Goal: Information Seeking & Learning: Find contact information

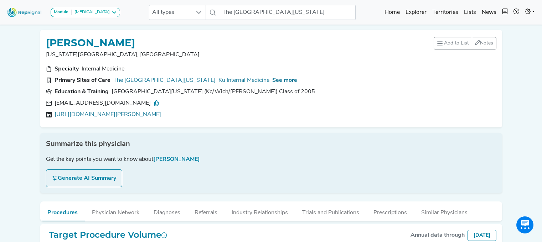
scroll to position [0, 5]
click at [524, 113] on div "Module [MEDICAL_DATA] [MEDICAL_DATA] Disposable Bronchoscope SBRT SPE TTNA [MED…" at bounding box center [271, 239] width 542 height 478
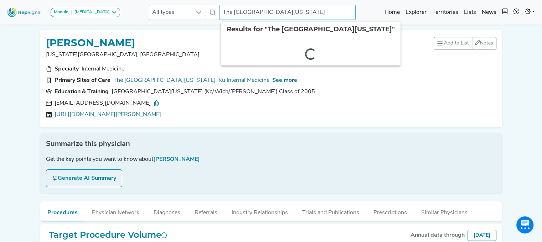
drag, startPoint x: 306, startPoint y: 12, endPoint x: 173, endPoint y: -6, distance: 134.9
click at [173, 0] on html "Module [MEDICAL_DATA] [MEDICAL_DATA] Disposable Bronchoscope SBRT SPE TTNA [MED…" at bounding box center [271, 239] width 542 height 478
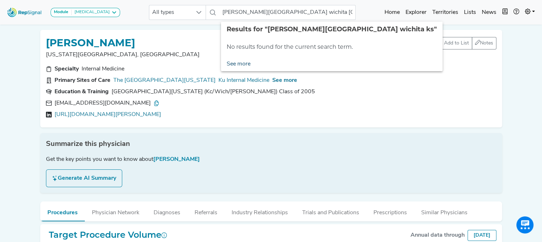
click at [226, 61] on link "See more" at bounding box center [238, 64] width 35 height 14
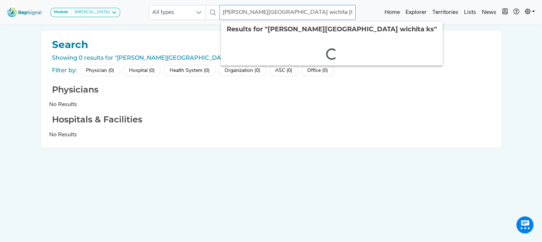
click at [307, 15] on input "[PERSON_NAME][GEOGRAPHIC_DATA] wichita [GEOGRAPHIC_DATA]" at bounding box center [288, 12] width 136 height 15
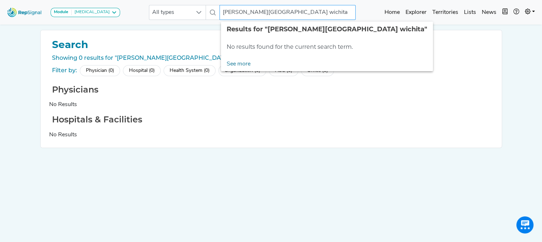
drag, startPoint x: 299, startPoint y: 13, endPoint x: 278, endPoint y: 12, distance: 21.4
click at [278, 12] on input "[PERSON_NAME][GEOGRAPHIC_DATA] wichita" at bounding box center [288, 12] width 136 height 15
type input "[PERSON_NAME][GEOGRAPHIC_DATA]"
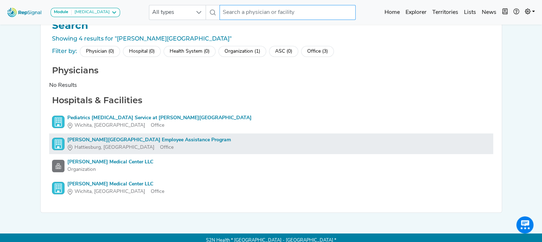
scroll to position [30, 5]
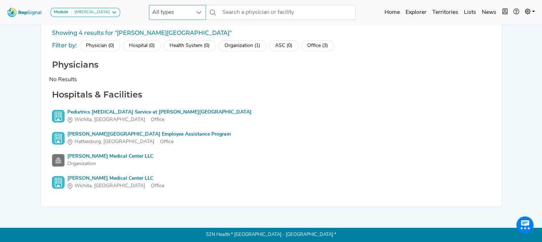
click at [192, 11] on div at bounding box center [199, 12] width 14 height 14
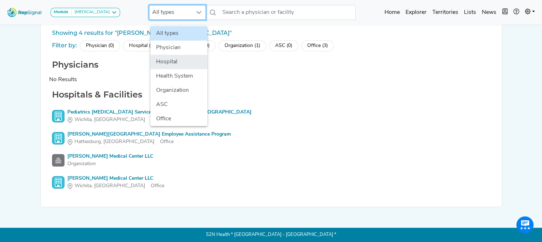
click at [184, 55] on li "Hospital" at bounding box center [178, 62] width 57 height 14
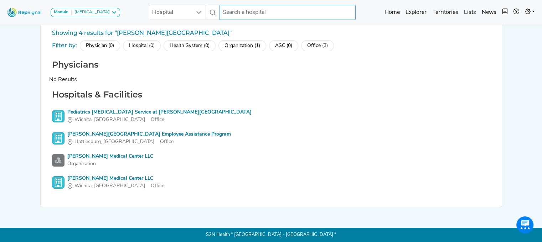
click at [244, 14] on input "text" at bounding box center [288, 12] width 136 height 15
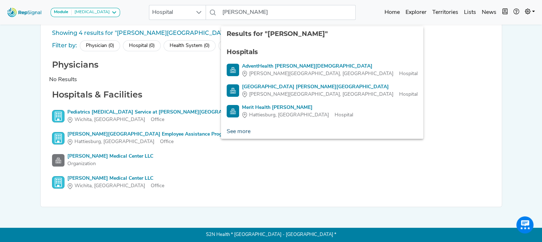
click at [234, 125] on link "See more" at bounding box center [238, 132] width 35 height 14
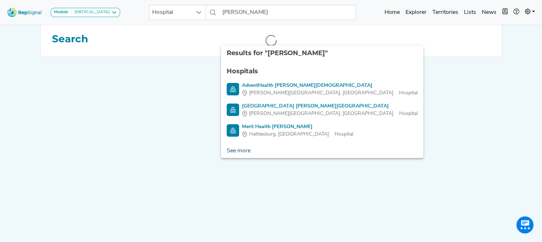
scroll to position [0, 5]
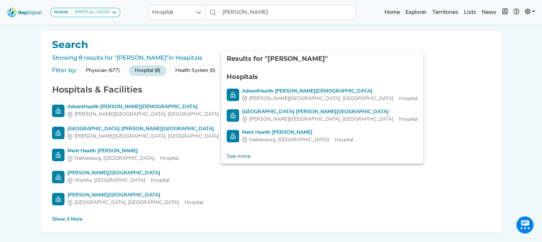
click at [64, 223] on div "Show 3 More" at bounding box center [67, 219] width 30 height 7
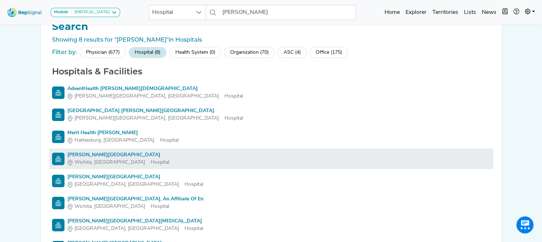
scroll to position [71, 5]
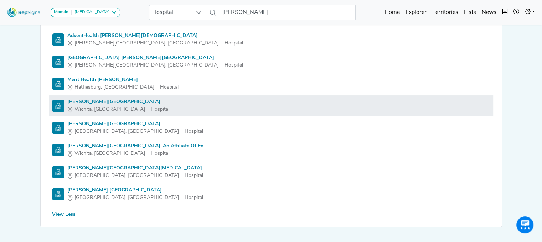
click at [119, 100] on div "[PERSON_NAME][GEOGRAPHIC_DATA]" at bounding box center [118, 101] width 102 height 7
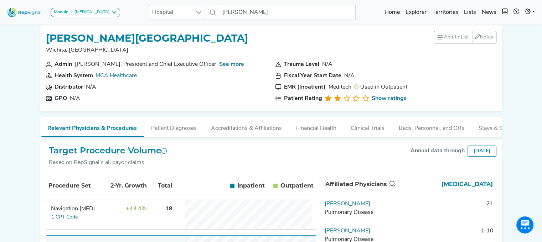
scroll to position [40, 5]
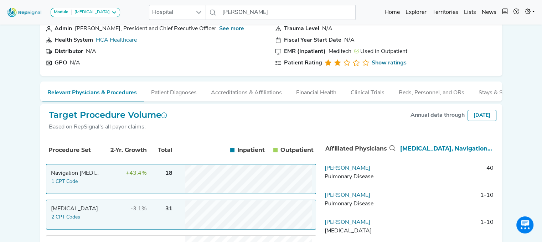
click at [153, 215] on td "31" at bounding box center [160, 215] width 25 height 29
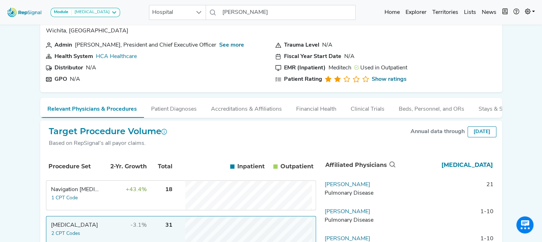
scroll to position [36, 5]
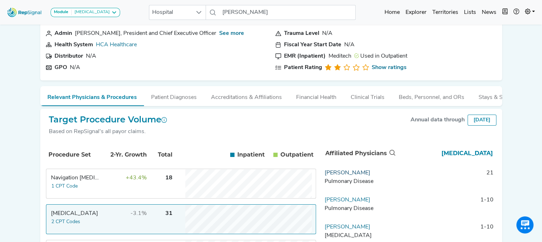
click at [339, 176] on link "[PERSON_NAME]" at bounding box center [348, 173] width 46 height 6
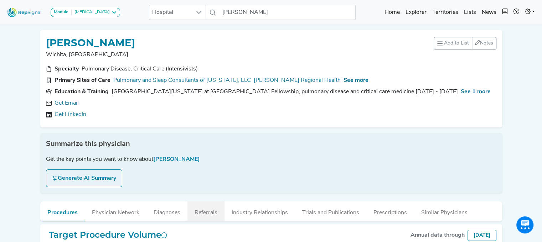
scroll to position [71, 5]
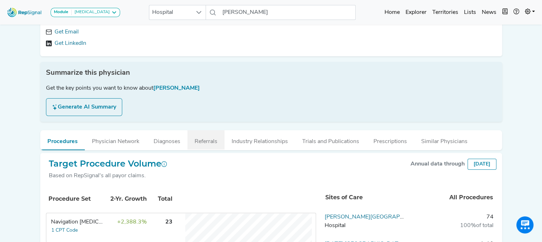
click at [212, 142] on button "Referrals" at bounding box center [205, 139] width 37 height 19
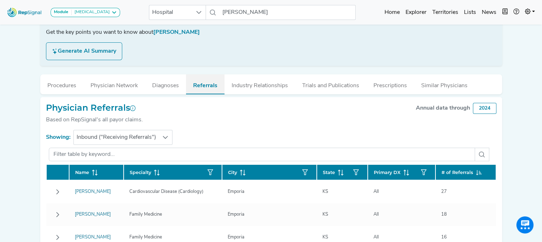
scroll to position [143, 5]
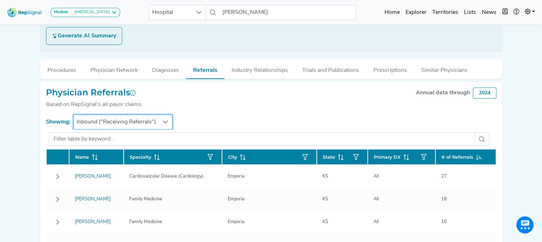
click at [127, 127] on span "Inbound ("Receiving Referrals")" at bounding box center [116, 122] width 85 height 14
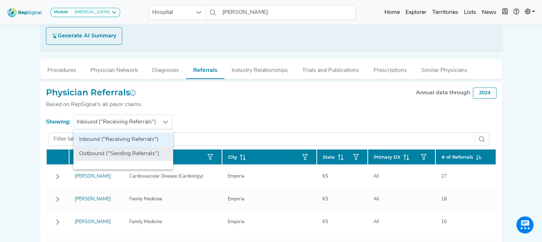
click at [124, 148] on li "Outbound ("Sending Referrals")" at bounding box center [123, 154] width 100 height 14
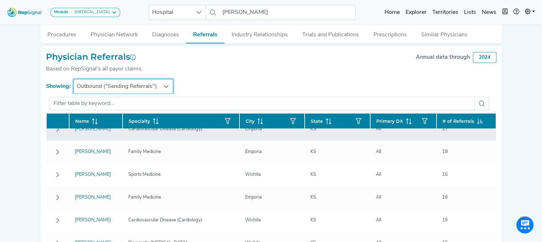
scroll to position [0, 0]
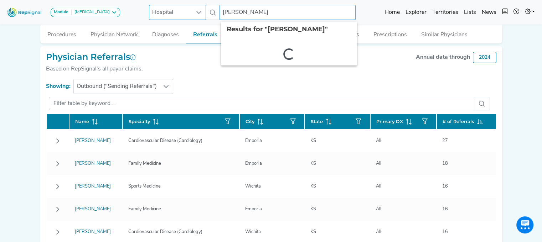
drag, startPoint x: 244, startPoint y: 12, endPoint x: 186, endPoint y: 17, distance: 57.9
click at [182, 19] on div "Hospital [PERSON_NAME] 2 results are available" at bounding box center [252, 12] width 207 height 15
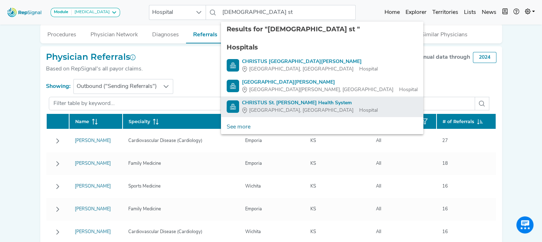
click at [264, 105] on div "CHRISTUS St. [PERSON_NAME] Health System" at bounding box center [310, 102] width 136 height 7
type input "CHRISTUS St. [PERSON_NAME] Health System"
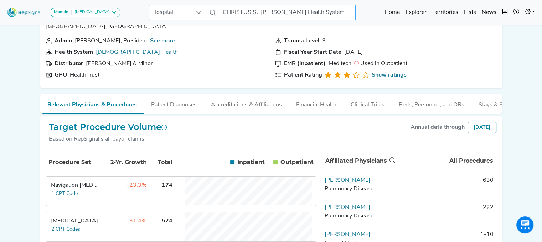
scroll to position [71, 5]
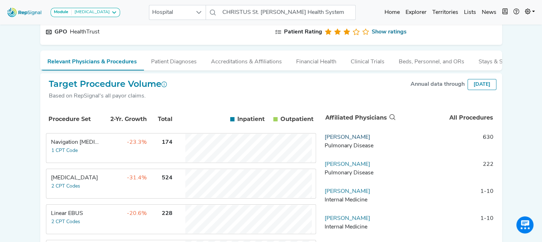
click at [335, 140] on link "[PERSON_NAME]" at bounding box center [348, 138] width 46 height 6
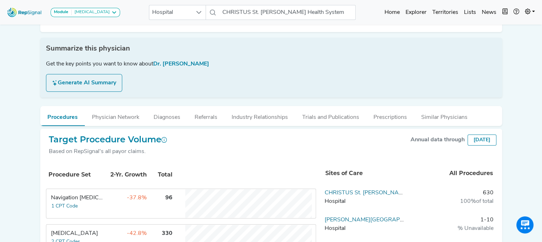
scroll to position [143, 5]
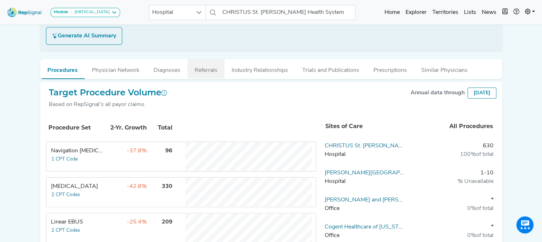
click at [191, 68] on button "Referrals" at bounding box center [205, 68] width 37 height 19
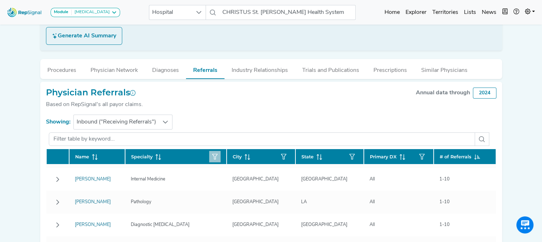
click at [221, 154] on button "button" at bounding box center [214, 156] width 11 height 11
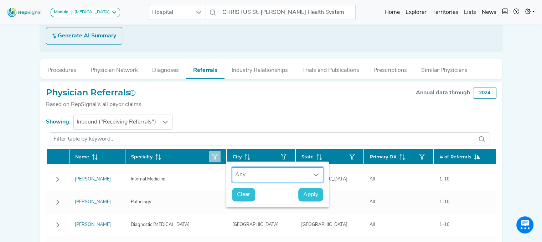
scroll to position [5, 34]
click at [202, 125] on section "Showing: Inbound ("Receiving Referrals")" at bounding box center [271, 122] width 450 height 15
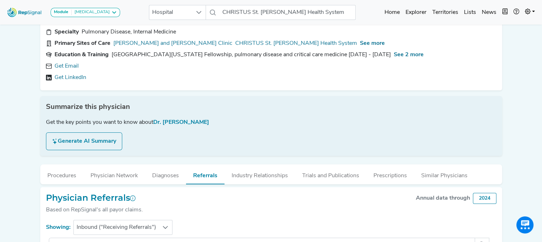
scroll to position [36, 5]
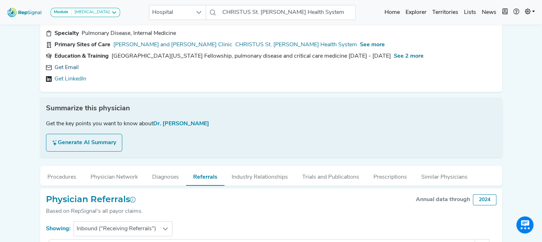
click at [68, 68] on link "Get Email" at bounding box center [67, 67] width 24 height 9
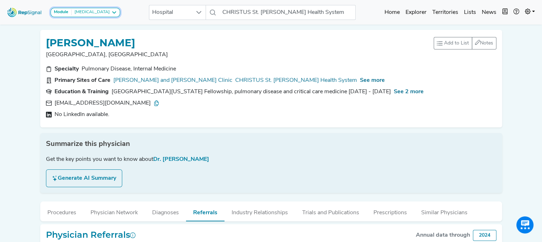
click at [87, 12] on div "[MEDICAL_DATA]" at bounding box center [91, 13] width 38 height 6
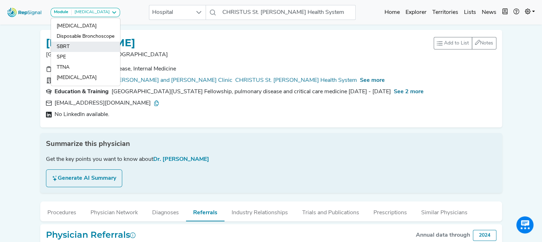
click at [63, 45] on link "SBRT" at bounding box center [85, 47] width 69 height 10
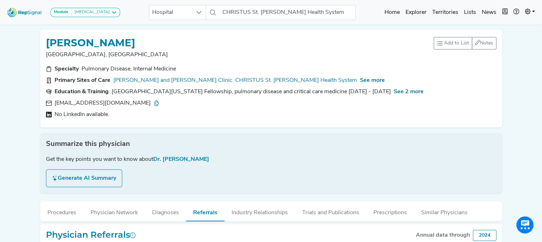
scroll to position [0, 0]
click at [165, 7] on span "Hospital" at bounding box center [170, 12] width 43 height 14
click at [160, 13] on span "Hospital" at bounding box center [170, 12] width 43 height 14
click at [219, 113] on div "No LinkedIn available." at bounding box center [271, 114] width 450 height 9
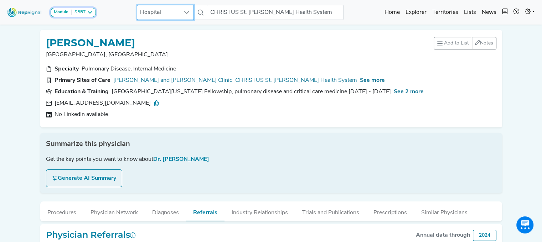
click at [87, 13] on icon at bounding box center [90, 13] width 6 height 6
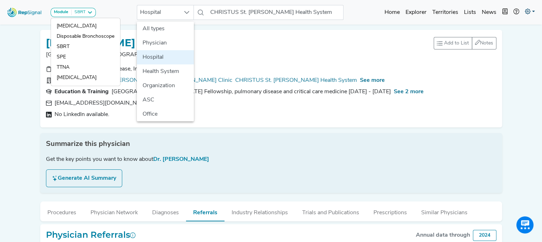
click at [127, 27] on div "[PERSON_NAME] Texarkana, [GEOGRAPHIC_DATA] Add to List Recent Lists: Starred Ph…" at bounding box center [271, 75] width 468 height 103
click at [529, 10] on icon at bounding box center [528, 12] width 6 height 6
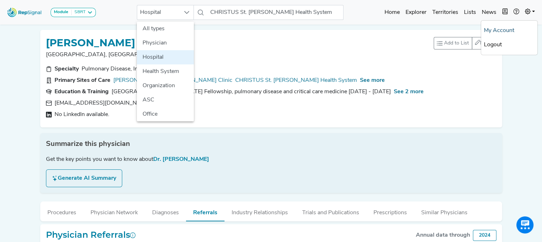
click at [506, 29] on link "My Account" at bounding box center [509, 31] width 56 height 14
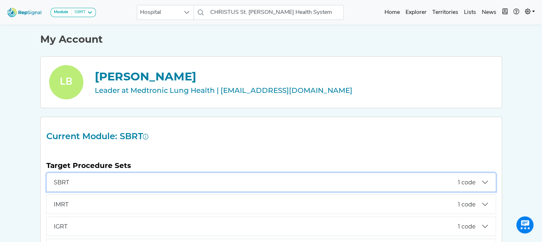
click at [480, 181] on button "SBRT 1 code" at bounding box center [271, 182] width 449 height 19
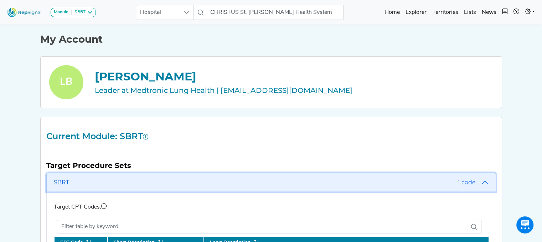
scroll to position [107, 5]
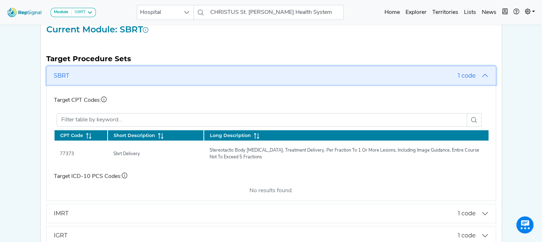
click at [480, 75] on button "SBRT 1 code" at bounding box center [271, 75] width 449 height 19
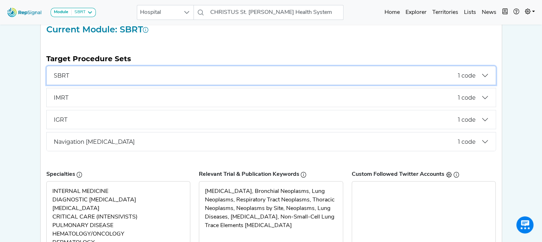
click at [480, 75] on button "SBRT 1 code" at bounding box center [271, 75] width 449 height 19
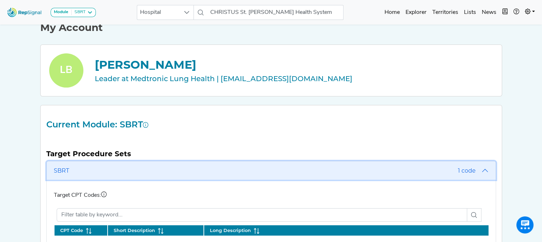
scroll to position [0, 5]
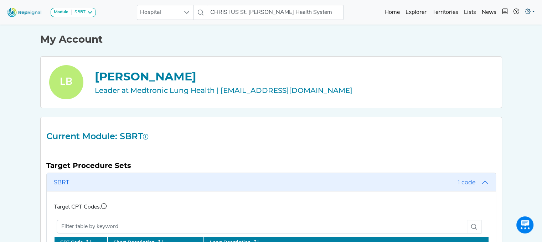
click at [525, 10] on icon at bounding box center [528, 12] width 6 height 6
click at [412, 11] on link "Explorer" at bounding box center [416, 12] width 27 height 14
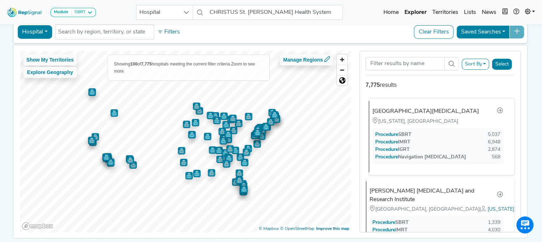
scroll to position [0, 5]
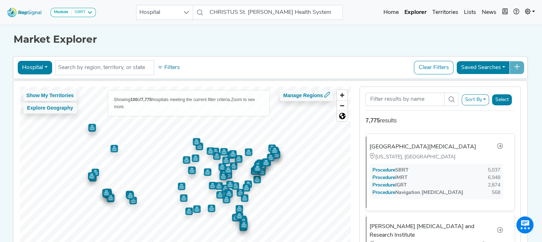
click at [17, 68] on button "Hospital" at bounding box center [34, 68] width 35 height 14
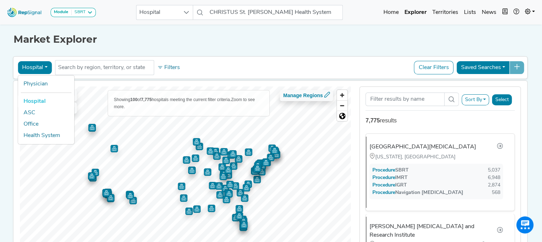
click at [196, 53] on div "Market Explorer Hospital Physician Hospital ASC Office Health System No results…" at bounding box center [271, 149] width 470 height 252
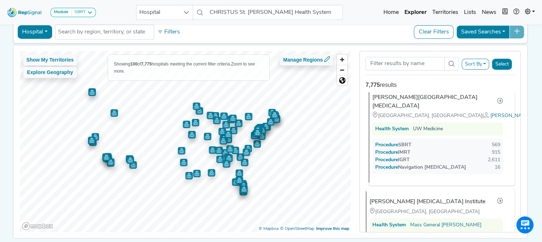
scroll to position [962, 0]
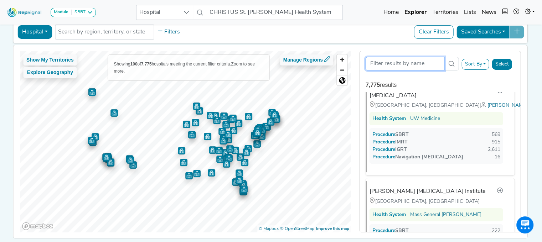
click at [393, 64] on input "Search Term" at bounding box center [405, 64] width 79 height 14
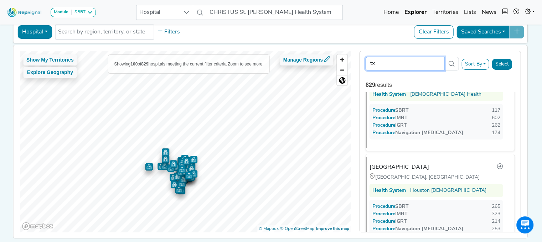
scroll to position [249, 0]
type input "t"
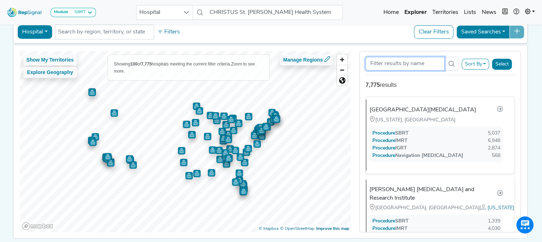
scroll to position [0, 0]
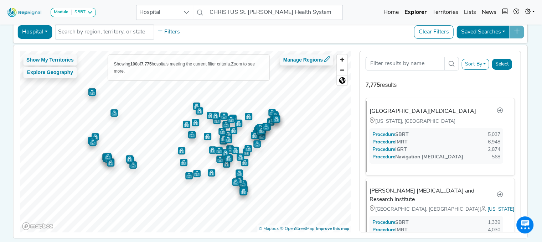
click at [32, 30] on button "Hospital" at bounding box center [34, 32] width 35 height 14
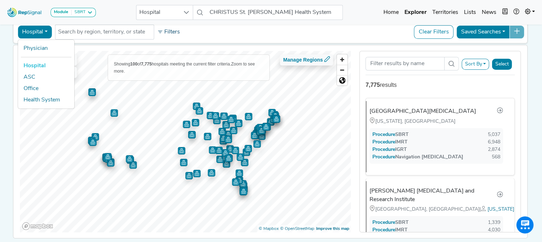
click at [158, 31] on icon at bounding box center [160, 32] width 4 height 2
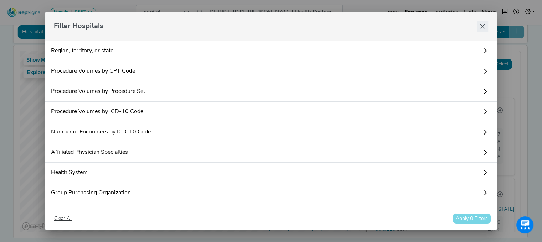
click at [480, 25] on icon "Close" at bounding box center [483, 27] width 6 height 6
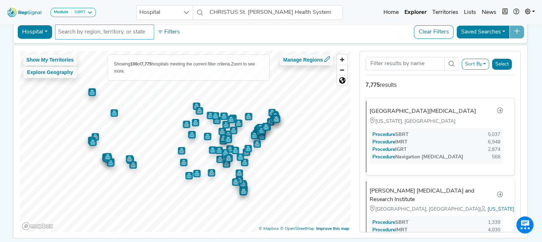
click at [73, 33] on input "text" at bounding box center [104, 32] width 93 height 9
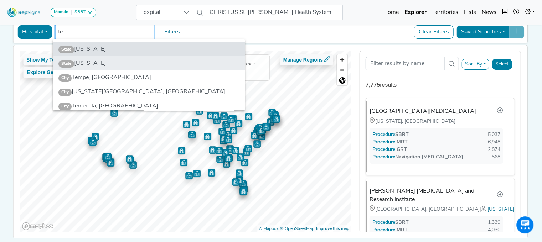
type input "te"
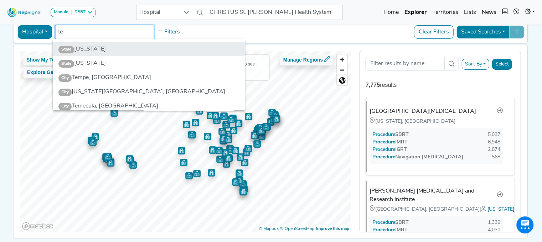
drag, startPoint x: 75, startPoint y: 64, endPoint x: 68, endPoint y: 50, distance: 16.1
click at [75, 64] on li "State [US_STATE]" at bounding box center [149, 63] width 192 height 14
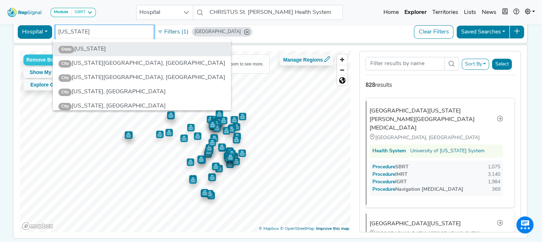
type input "[US_STATE]"
click at [81, 50] on li "State [US_STATE]" at bounding box center [142, 49] width 178 height 14
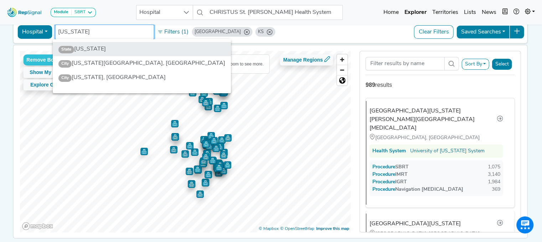
type input "[US_STATE]"
click at [87, 47] on li "State [US_STATE]" at bounding box center [142, 49] width 178 height 14
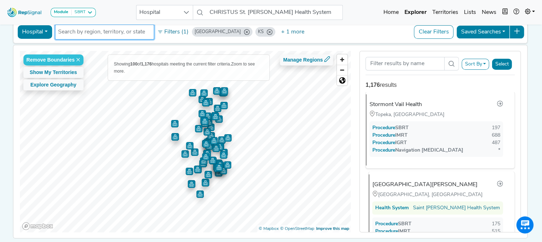
scroll to position [321, 0]
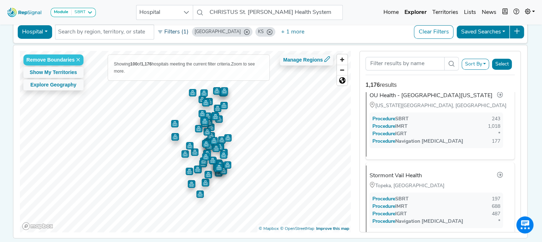
click at [155, 31] on button "Filters (1)" at bounding box center [172, 32] width 35 height 12
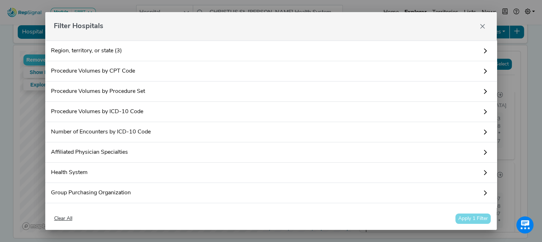
click at [466, 95] on link "Procedure Volumes by Procedure Set" at bounding box center [271, 92] width 452 height 20
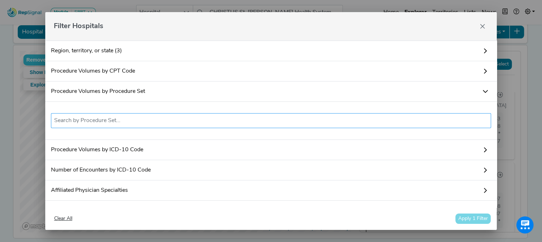
click at [71, 122] on input "text" at bounding box center [271, 121] width 434 height 9
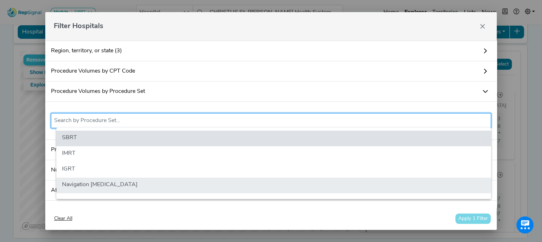
click at [81, 181] on li "Navigation [MEDICAL_DATA]" at bounding box center [273, 186] width 435 height 16
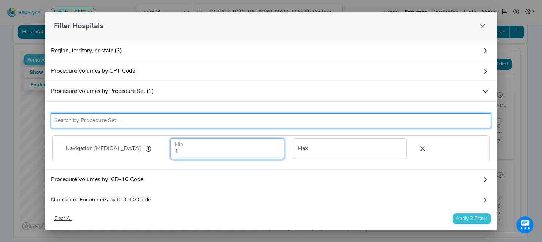
click at [180, 153] on input "1" at bounding box center [227, 149] width 114 height 21
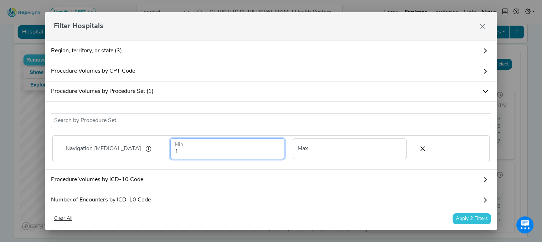
drag, startPoint x: 180, startPoint y: 153, endPoint x: 165, endPoint y: 151, distance: 15.0
click at [166, 151] on div "1 Min" at bounding box center [227, 149] width 122 height 21
type input "150"
click at [462, 218] on button "Apply 2 Filters" at bounding box center [472, 218] width 38 height 11
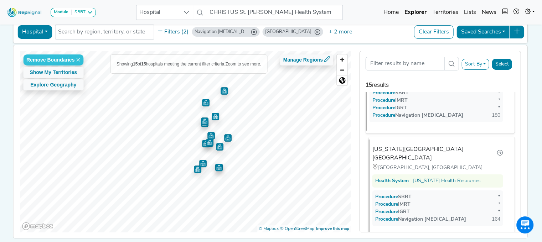
scroll to position [1316, 0]
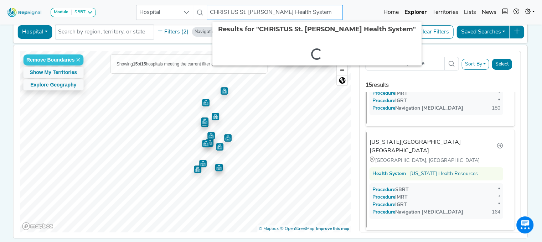
click at [242, 13] on input "CHRISTUS St. [PERSON_NAME] Health System" at bounding box center [275, 12] width 136 height 15
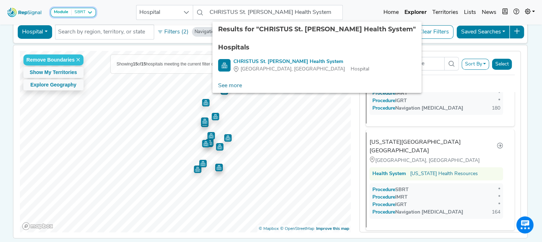
click at [78, 9] on button "Module SBRT" at bounding box center [73, 12] width 45 height 9
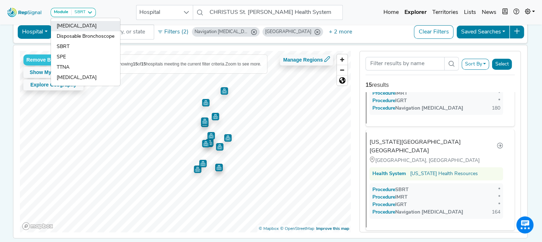
click at [78, 29] on link "[MEDICAL_DATA]" at bounding box center [85, 26] width 69 height 10
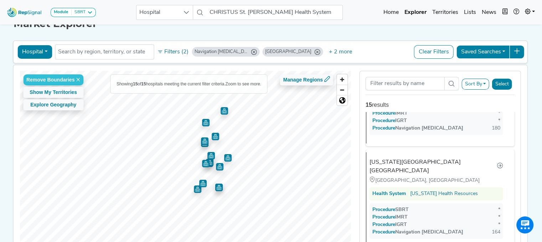
scroll to position [0, 0]
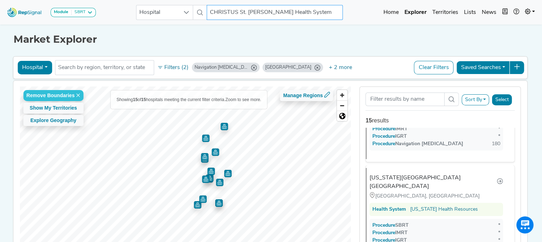
click at [319, 12] on input "CHRISTUS St. [PERSON_NAME] Health System" at bounding box center [275, 12] width 136 height 15
click at [296, 9] on input "CHRISTUS St. [PERSON_NAME] Health System" at bounding box center [275, 12] width 136 height 15
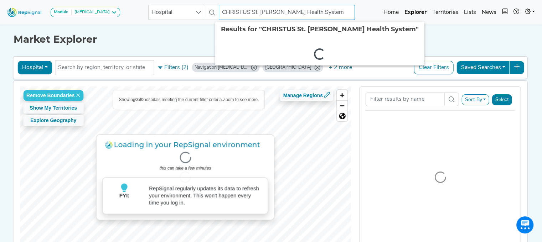
click at [153, 0] on html "Module [MEDICAL_DATA] [MEDICAL_DATA] Disposable Bronchoscope SBRT SPE TTNA [MED…" at bounding box center [271, 153] width 542 height 306
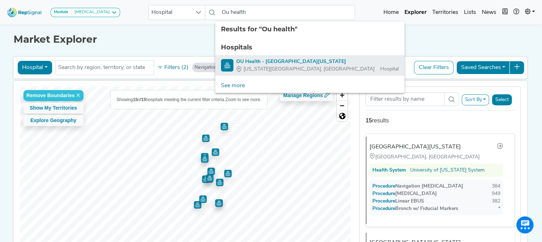
click at [282, 61] on div "OU Health - [GEOGRAPHIC_DATA][US_STATE]" at bounding box center [317, 61] width 162 height 7
type input "OU Health - [GEOGRAPHIC_DATA][US_STATE]"
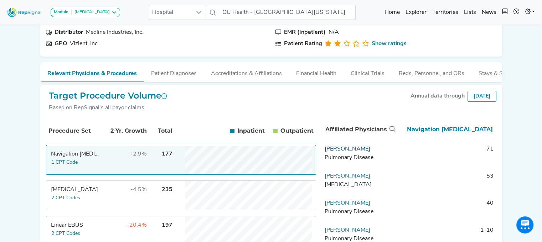
click at [361, 152] on link "[PERSON_NAME]" at bounding box center [348, 149] width 46 height 6
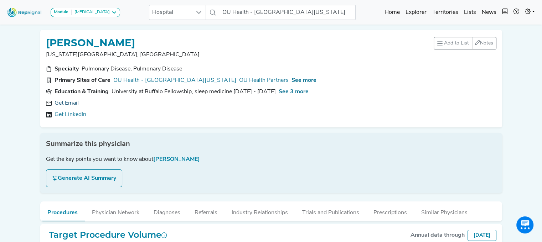
click at [65, 100] on link "Get Email" at bounding box center [67, 103] width 24 height 9
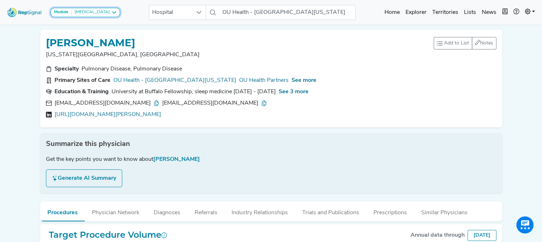
click at [87, 10] on div "[MEDICAL_DATA]" at bounding box center [91, 13] width 38 height 6
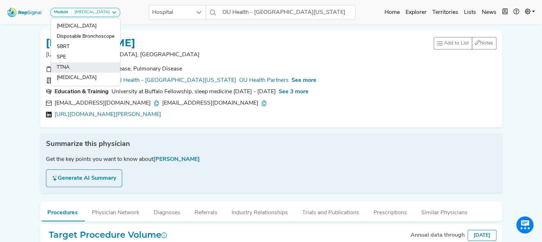
click at [74, 66] on link "TTNA" at bounding box center [85, 67] width 69 height 10
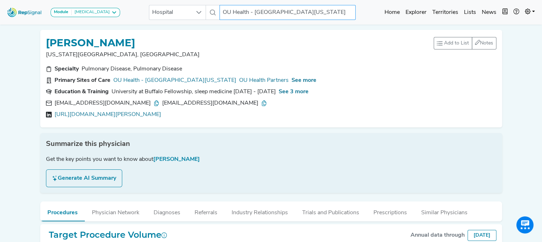
click at [220, 11] on input "OU Health - [GEOGRAPHIC_DATA][US_STATE]" at bounding box center [288, 12] width 136 height 15
drag, startPoint x: 212, startPoint y: 11, endPoint x: 378, endPoint y: 30, distance: 167.1
click at [386, 29] on body "Module TTNA [MEDICAL_DATA] Disposable Bronchoscope SBRT SPE TTNA [MEDICAL_DATA]…" at bounding box center [271, 154] width 542 height 309
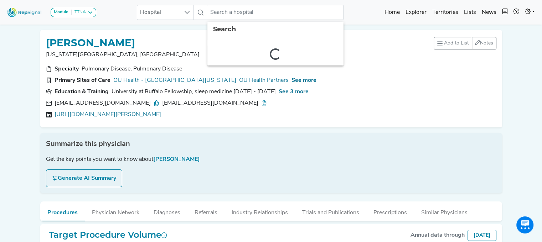
click at [354, 15] on div "Module TTNA [MEDICAL_DATA] Disposable Bronchoscope SBRT SPE TTNA [MEDICAL_DATA]…" at bounding box center [271, 12] width 542 height 19
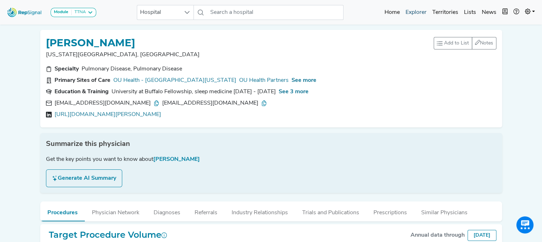
click at [414, 12] on link "Explorer" at bounding box center [416, 12] width 27 height 14
click at [413, 14] on link "Explorer" at bounding box center [416, 12] width 27 height 14
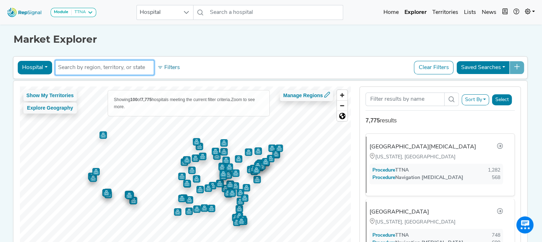
click at [67, 66] on input "text" at bounding box center [104, 67] width 93 height 9
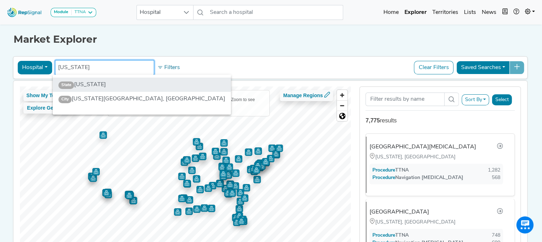
type input "[US_STATE]"
click at [89, 82] on li "State [US_STATE]" at bounding box center [142, 85] width 178 height 14
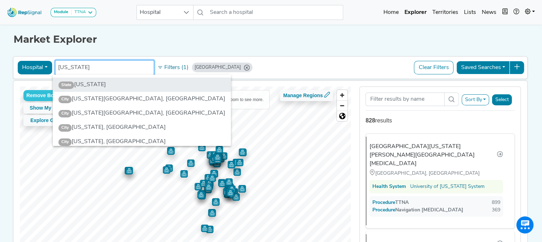
type input "[US_STATE]"
click at [93, 86] on li "State [US_STATE]" at bounding box center [142, 85] width 178 height 14
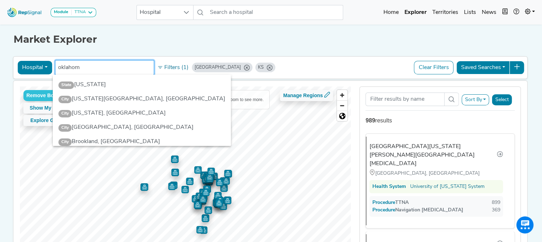
type input "[US_STATE]"
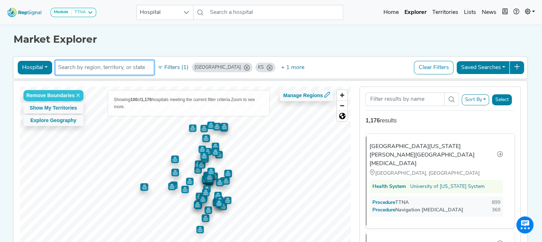
click at [520, 109] on div "Sort By RepSignal Annual Procedure Volume Estimate TTNA Navigation [MEDICAL_DAT…" at bounding box center [440, 178] width 161 height 182
click at [520, 107] on div "Sort By RepSignal Annual Procedure Volume Estimate TTNA Navigation [MEDICAL_DAT…" at bounding box center [440, 178] width 161 height 182
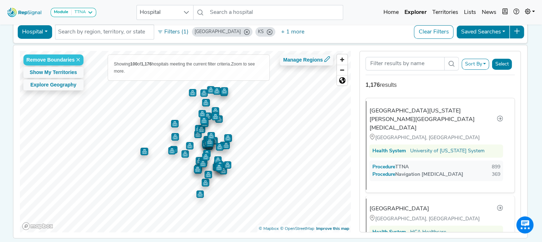
scroll to position [36, 0]
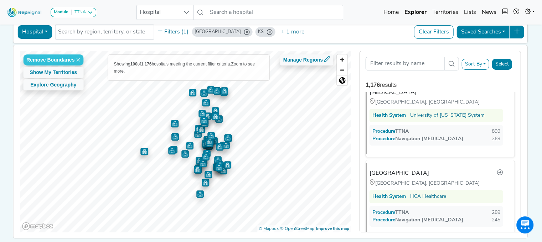
drag, startPoint x: 506, startPoint y: 78, endPoint x: 513, endPoint y: 92, distance: 15.6
click at [506, 78] on div "Sort By RepSignal Annual Procedure Volume Estimate TTNA Navigation [MEDICAL_DAT…" at bounding box center [440, 142] width 161 height 182
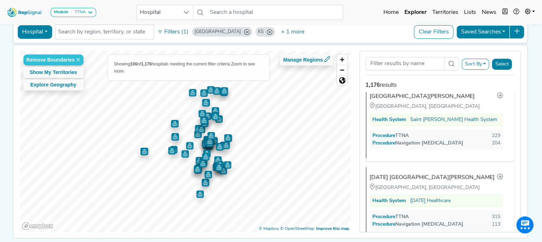
scroll to position [570, 0]
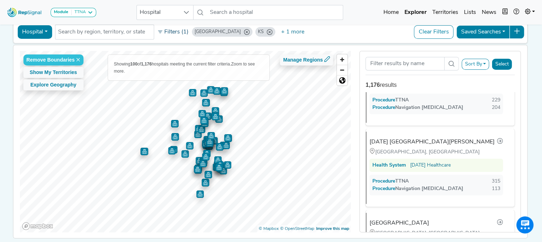
click at [159, 31] on icon at bounding box center [160, 32] width 4 height 2
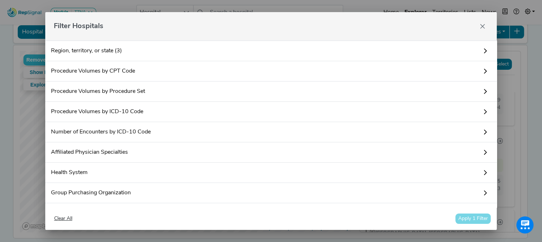
click at [159, 95] on link "Procedure Volumes by Procedure Set" at bounding box center [271, 92] width 452 height 20
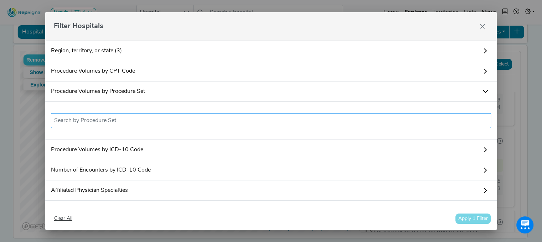
click at [84, 123] on input "text" at bounding box center [271, 121] width 434 height 9
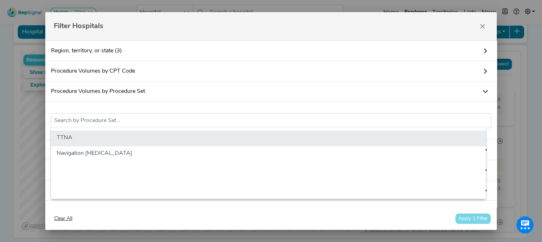
click at [85, 132] on li "TTNA" at bounding box center [268, 139] width 435 height 16
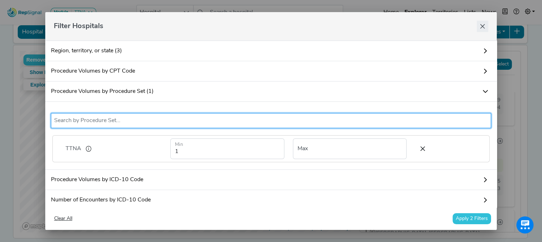
click at [480, 25] on icon "Close" at bounding box center [483, 27] width 6 height 6
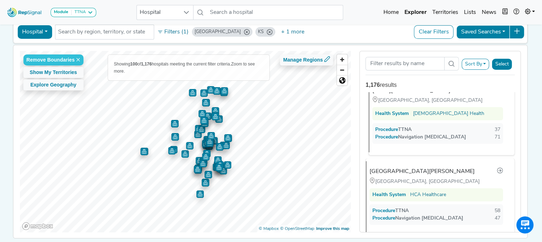
scroll to position [5345, 0]
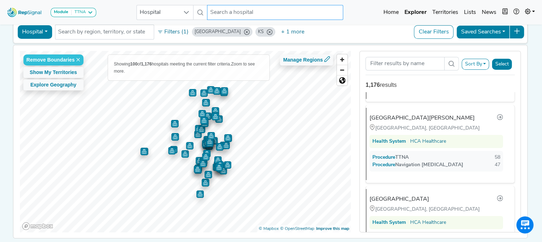
click at [244, 17] on input "text" at bounding box center [275, 12] width 136 height 15
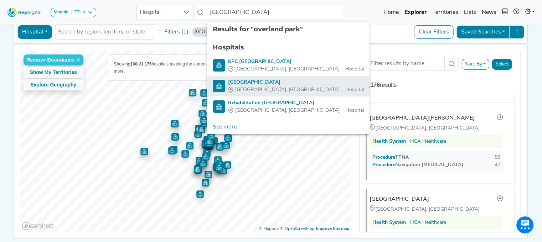
click at [246, 81] on div "[GEOGRAPHIC_DATA]" at bounding box center [296, 82] width 136 height 7
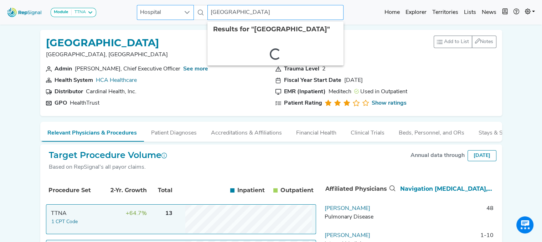
drag, startPoint x: 318, startPoint y: 12, endPoint x: 185, endPoint y: 10, distance: 133.0
click at [185, 10] on div "Hospital [GEOGRAPHIC_DATA] 2 results are available" at bounding box center [240, 12] width 207 height 15
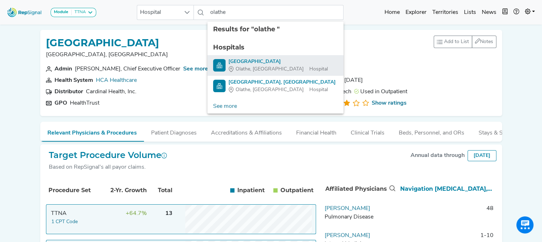
click at [254, 61] on div "[GEOGRAPHIC_DATA]" at bounding box center [277, 61] width 99 height 7
type input "[GEOGRAPHIC_DATA]"
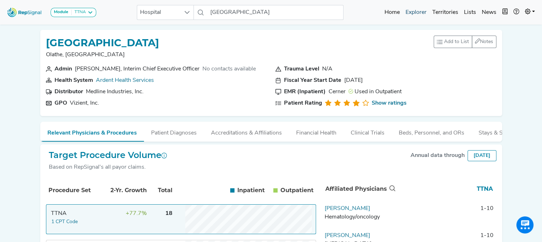
click at [414, 9] on link "Explorer" at bounding box center [416, 12] width 27 height 14
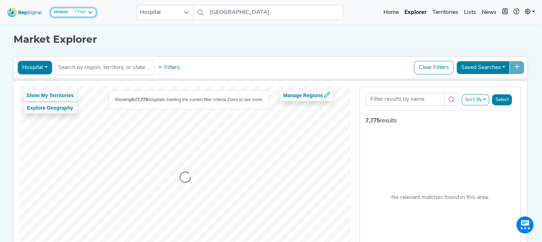
click at [77, 9] on button "Module TTNA" at bounding box center [74, 12] width 46 height 9
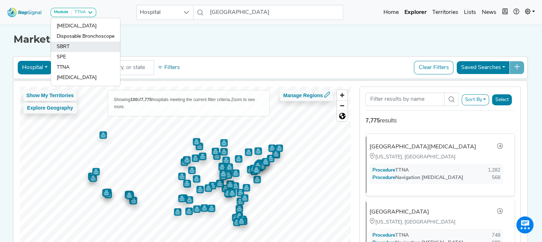
click at [71, 48] on link "SBRT" at bounding box center [85, 47] width 69 height 10
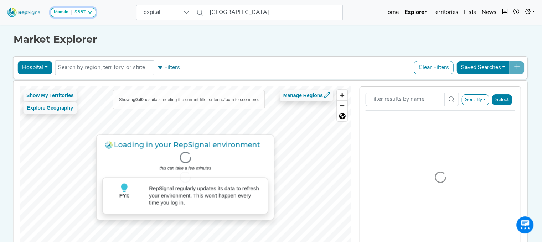
click at [87, 15] on button "Module SBRT" at bounding box center [73, 12] width 45 height 9
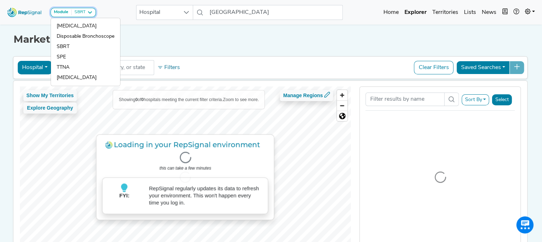
click at [90, 11] on icon at bounding box center [90, 13] width 6 height 6
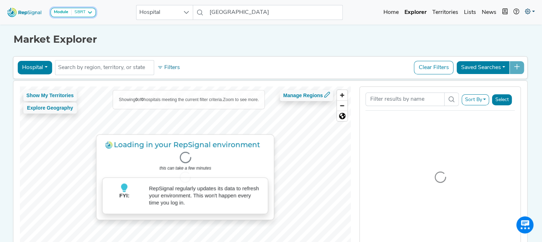
click at [81, 14] on div "SBRT" at bounding box center [79, 13] width 14 height 6
click at [528, 11] on icon at bounding box center [528, 12] width 6 height 6
click at [530, 11] on link at bounding box center [530, 12] width 16 height 14
click at [529, 9] on icon at bounding box center [528, 12] width 6 height 6
click at [526, 11] on icon at bounding box center [528, 12] width 6 height 6
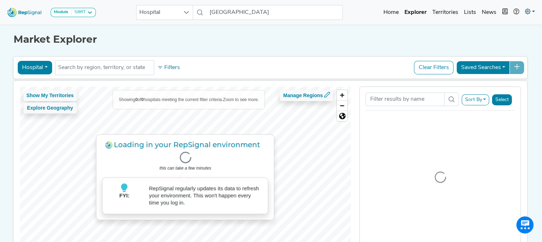
click at [529, 11] on icon at bounding box center [528, 12] width 6 height 6
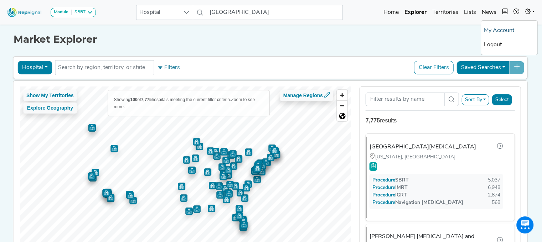
click at [507, 28] on link "My Account" at bounding box center [509, 31] width 56 height 14
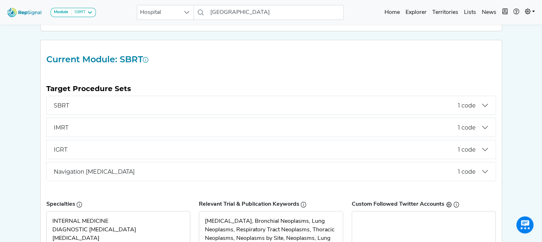
scroll to position [33, 0]
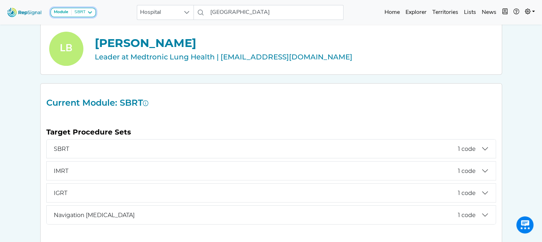
click at [74, 9] on button "Module SBRT" at bounding box center [73, 12] width 45 height 9
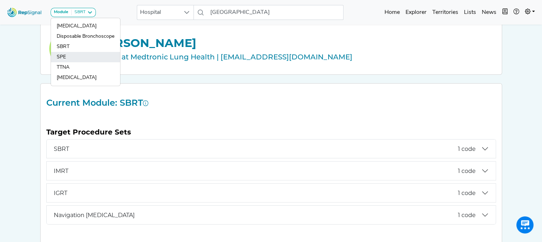
click at [65, 53] on link "SPE" at bounding box center [85, 57] width 69 height 10
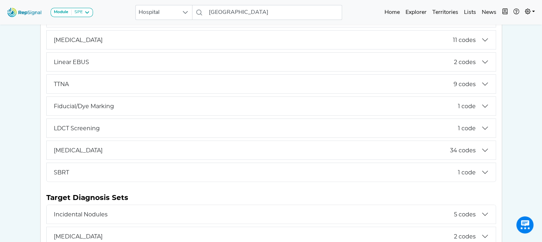
scroll to position [143, 0]
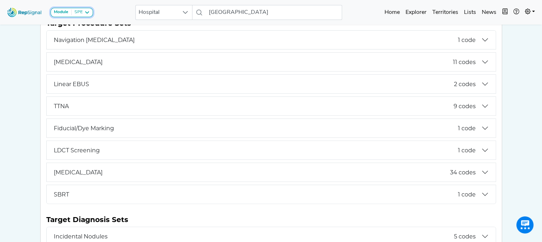
click at [78, 9] on button "Module SPE" at bounding box center [72, 12] width 42 height 9
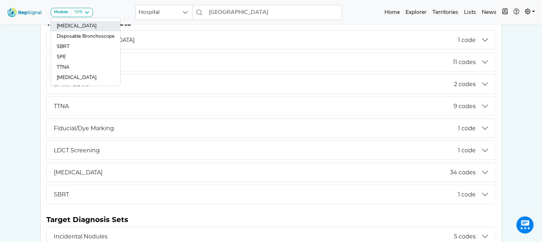
click at [80, 25] on link "[MEDICAL_DATA]" at bounding box center [85, 26] width 69 height 10
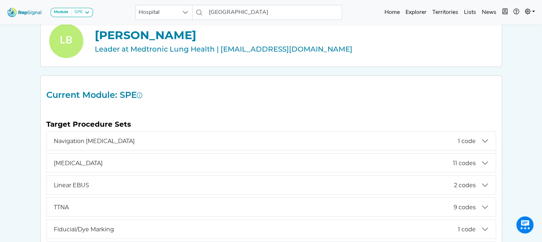
scroll to position [0, 0]
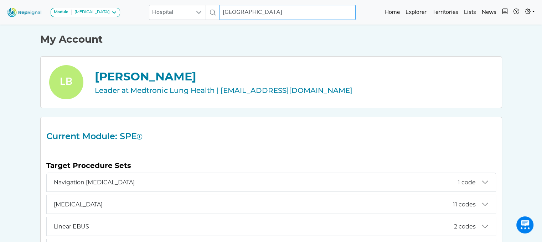
click at [277, 12] on input "[GEOGRAPHIC_DATA]" at bounding box center [288, 12] width 136 height 15
click at [236, 11] on input "[GEOGRAPHIC_DATA]" at bounding box center [288, 12] width 136 height 15
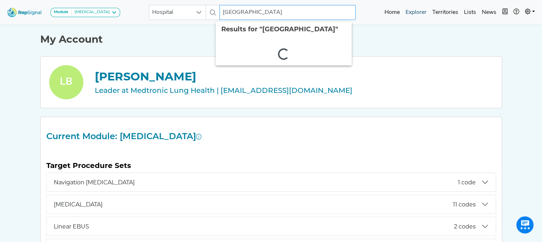
drag, startPoint x: 239, startPoint y: 11, endPoint x: 405, endPoint y: 10, distance: 165.4
click at [212, 10] on div "[GEOGRAPHIC_DATA] 2 results are available" at bounding box center [252, 12] width 207 height 15
click at [412, 13] on link "Explorer" at bounding box center [416, 12] width 27 height 14
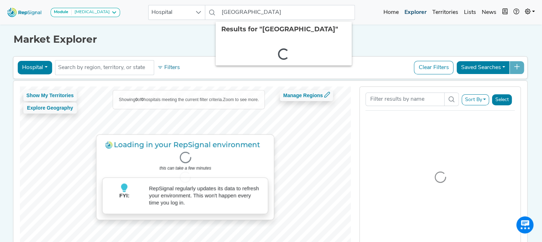
click at [413, 11] on link "Explorer" at bounding box center [416, 12] width 28 height 14
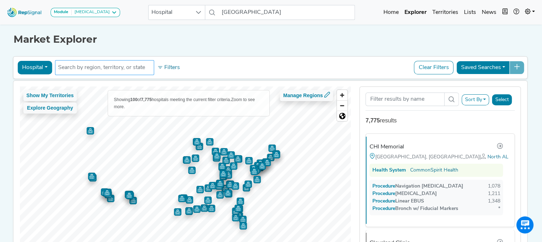
click at [127, 69] on input "text" at bounding box center [104, 67] width 93 height 9
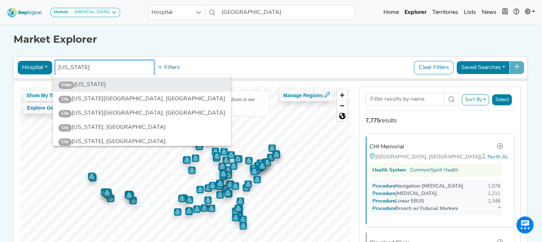
type input "[US_STATE]"
click at [91, 82] on li "State [US_STATE]" at bounding box center [142, 85] width 178 height 14
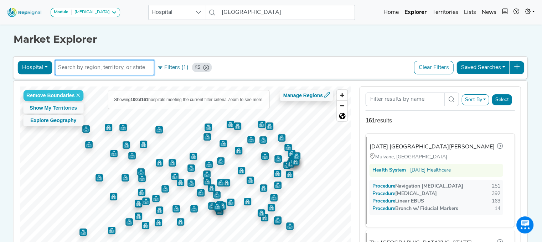
scroll to position [36, 0]
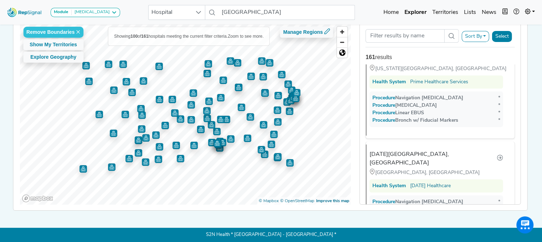
scroll to position [1425, 0]
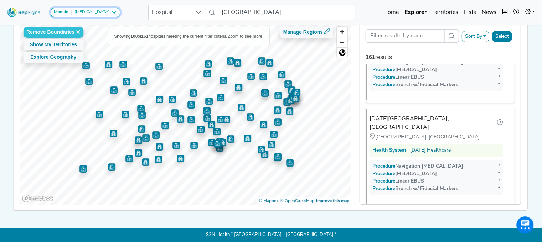
click at [79, 12] on div "[MEDICAL_DATA]" at bounding box center [91, 13] width 38 height 6
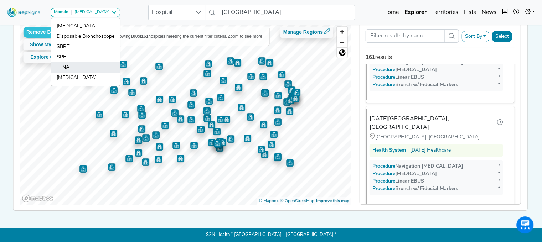
click at [69, 64] on link "TTNA" at bounding box center [85, 67] width 69 height 10
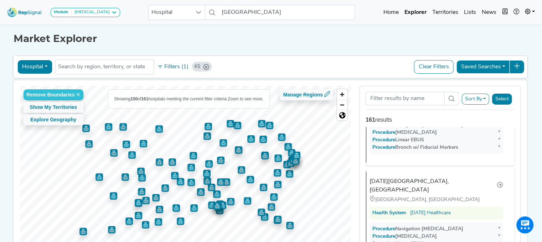
scroll to position [0, 0]
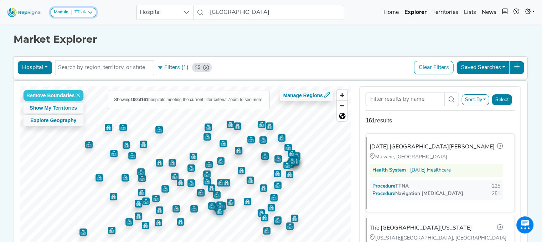
click at [78, 14] on div "TTNA" at bounding box center [79, 13] width 14 height 6
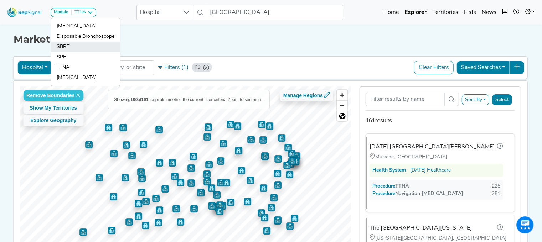
click at [66, 49] on link "SBRT" at bounding box center [85, 47] width 69 height 10
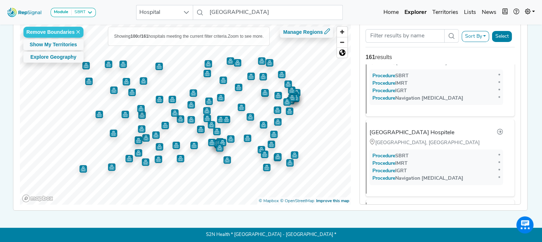
scroll to position [1710, 0]
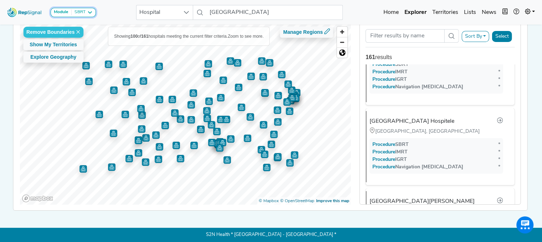
click at [89, 10] on icon at bounding box center [90, 13] width 6 height 6
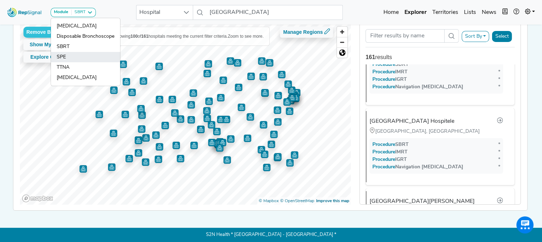
click at [71, 61] on link "SPE" at bounding box center [85, 57] width 69 height 10
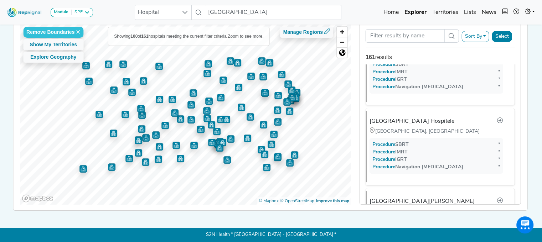
scroll to position [38, 0]
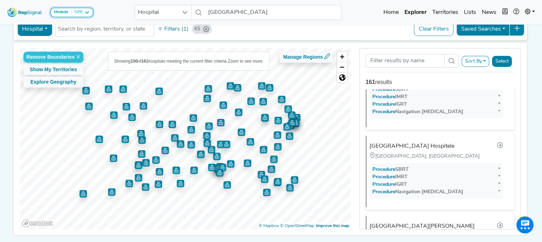
click at [77, 14] on div "SPE" at bounding box center [77, 13] width 11 height 6
click at [87, 12] on icon at bounding box center [87, 13] width 6 height 6
click at [77, 12] on div "SPE" at bounding box center [77, 13] width 11 height 6
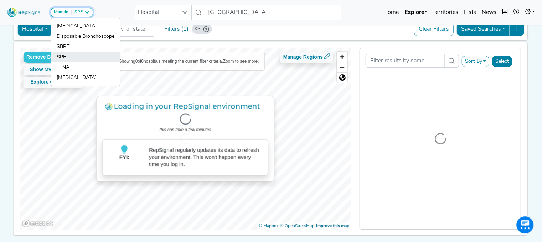
scroll to position [0, 0]
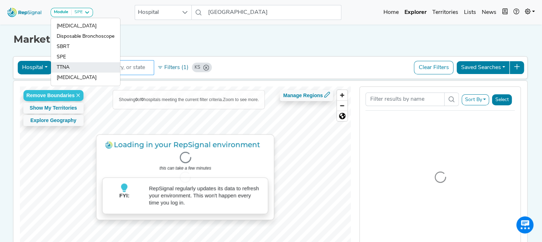
click at [72, 64] on link "TTNA" at bounding box center [85, 67] width 69 height 10
click at [70, 68] on input "text" at bounding box center [104, 67] width 93 height 9
click at [70, 67] on input "text" at bounding box center [104, 67] width 93 height 9
click at [67, 68] on input "text" at bounding box center [104, 67] width 93 height 9
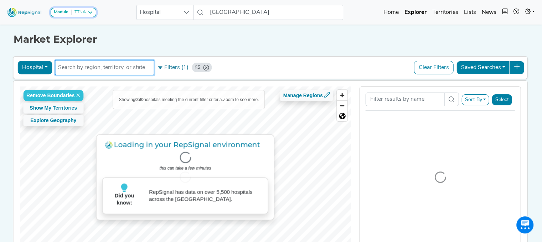
click at [88, 14] on icon at bounding box center [90, 13] width 6 height 6
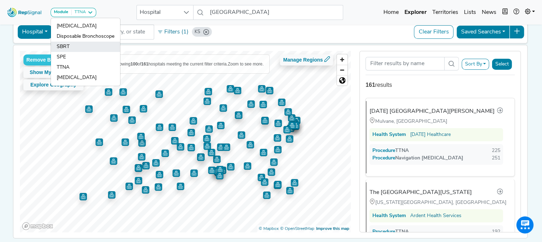
click at [76, 42] on link "SBRT" at bounding box center [85, 47] width 69 height 10
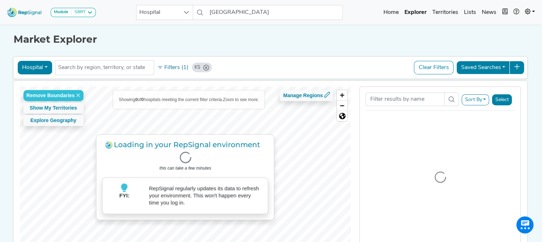
click at [161, 66] on button "Filters (1)" at bounding box center [172, 68] width 35 height 12
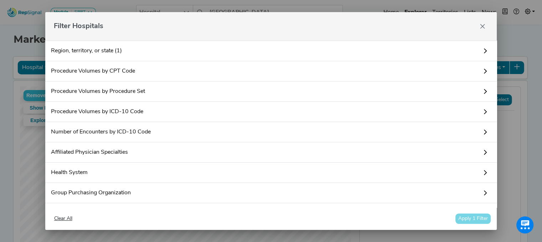
click at [157, 94] on link "Procedure Volumes by Procedure Set" at bounding box center [271, 92] width 452 height 20
click at [476, 88] on link "Procedure Volumes by Procedure Set" at bounding box center [271, 92] width 452 height 20
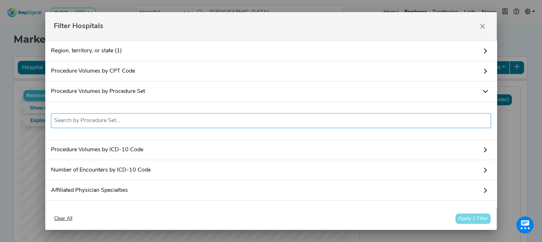
click at [430, 123] on input "text" at bounding box center [271, 121] width 434 height 9
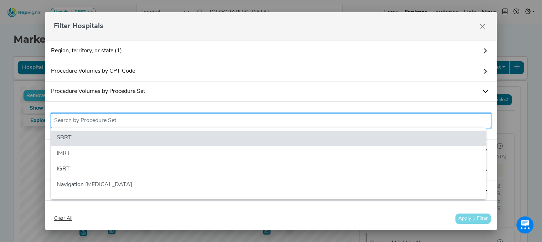
click at [244, 195] on ul "SBRT IMRT IGRT Navigation [MEDICAL_DATA]" at bounding box center [268, 163] width 435 height 71
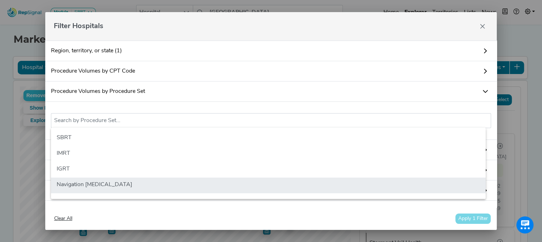
click at [239, 187] on li "Navigation [MEDICAL_DATA]" at bounding box center [268, 186] width 435 height 16
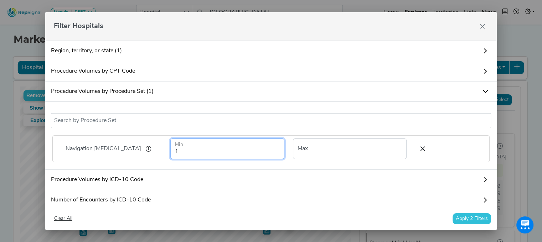
click at [231, 154] on input "1" at bounding box center [227, 149] width 114 height 21
type input "100"
click at [459, 218] on button "Apply 2 Filters" at bounding box center [472, 218] width 38 height 11
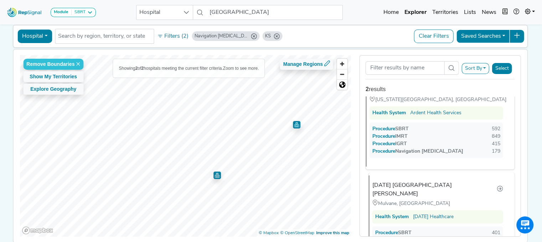
scroll to position [65, 0]
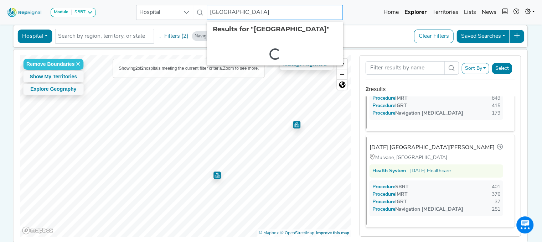
click at [273, 13] on input "[GEOGRAPHIC_DATA]" at bounding box center [275, 12] width 136 height 15
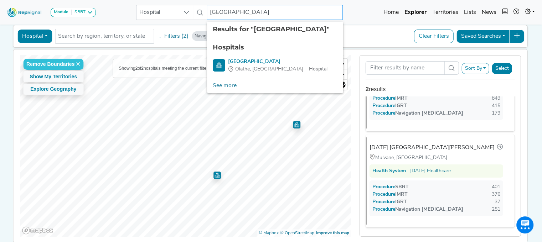
drag, startPoint x: 273, startPoint y: 13, endPoint x: 199, endPoint y: 8, distance: 73.6
click at [199, 8] on div "[GEOGRAPHIC_DATA] 2 results are available" at bounding box center [239, 12] width 207 height 15
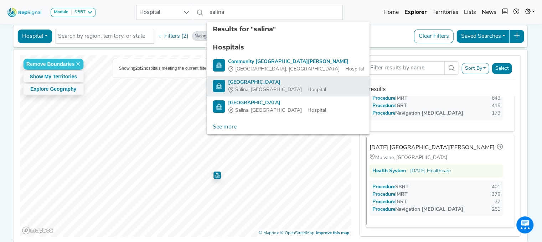
click at [235, 81] on div "[GEOGRAPHIC_DATA]" at bounding box center [277, 82] width 98 height 7
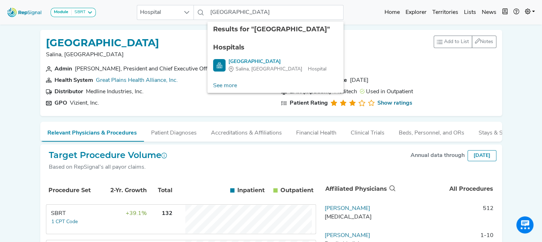
click at [389, 24] on nav "Module SBRT Bronchoscopy Disposable Bronchoscope SBRT SPE TTNA Thoracic Surgery…" at bounding box center [271, 12] width 542 height 25
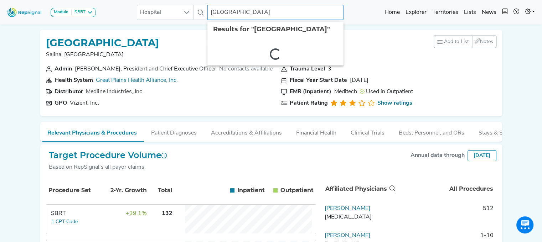
click at [315, 11] on input "[GEOGRAPHIC_DATA]" at bounding box center [275, 12] width 136 height 15
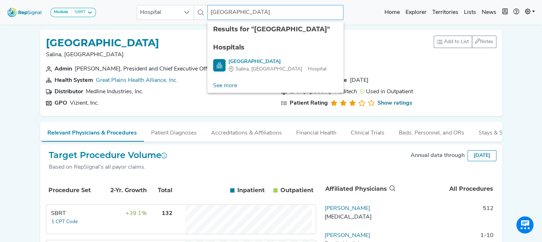
drag, startPoint x: 315, startPoint y: 11, endPoint x: 200, endPoint y: 15, distance: 115.2
click at [200, 15] on div "Hospital Salina Regional Health Center 2 results are available" at bounding box center [240, 12] width 207 height 15
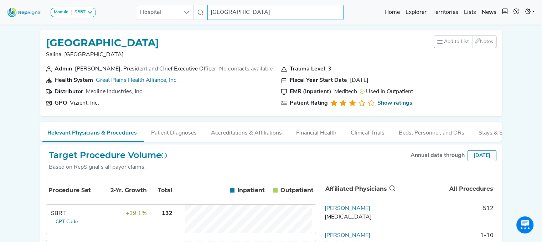
type input "university of kansas"
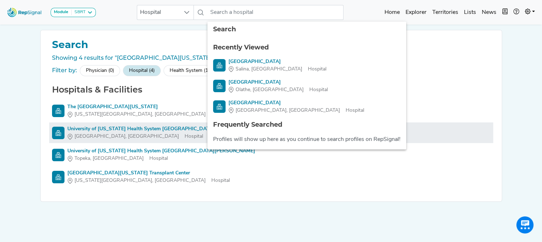
click at [143, 127] on div "University of Kansas Health System Great Bend Campus" at bounding box center [140, 128] width 147 height 7
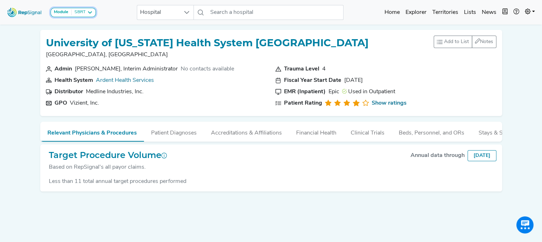
click at [73, 10] on div "SBRT" at bounding box center [79, 13] width 14 height 6
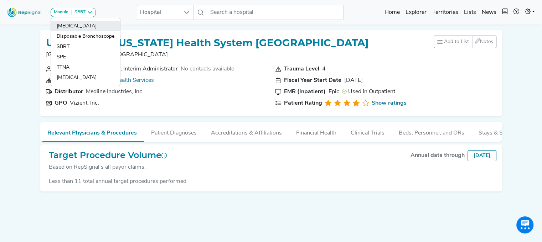
click at [73, 24] on link "[MEDICAL_DATA]" at bounding box center [85, 26] width 69 height 10
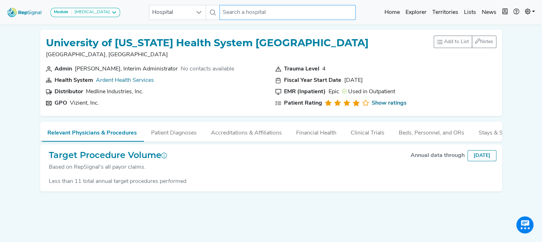
click at [238, 16] on input "text" at bounding box center [288, 12] width 136 height 15
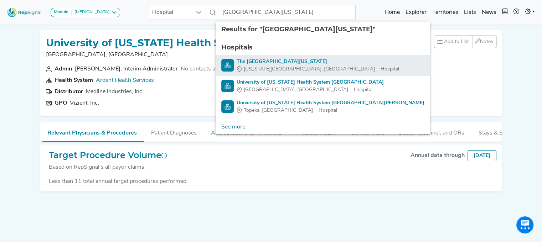
click at [274, 60] on div "The [GEOGRAPHIC_DATA][US_STATE]" at bounding box center [318, 61] width 162 height 7
type input "The [GEOGRAPHIC_DATA][US_STATE]"
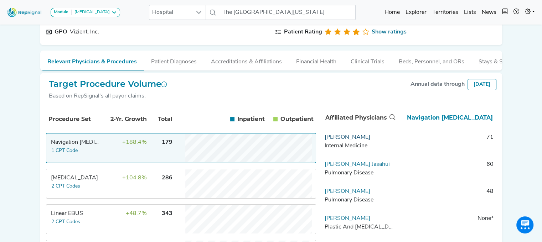
click at [339, 140] on link "[PERSON_NAME]" at bounding box center [348, 138] width 46 height 6
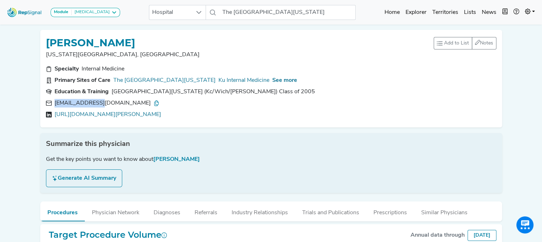
drag, startPoint x: 96, startPoint y: 103, endPoint x: 51, endPoint y: 101, distance: 44.6
click at [52, 101] on div "[EMAIL_ADDRESS][DOMAIN_NAME]" at bounding box center [271, 103] width 450 height 9
copy div "[EMAIL_ADDRESS][DOMAIN_NAME]"
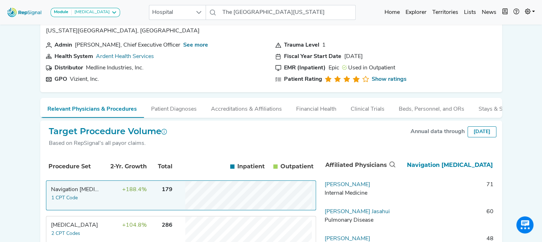
scroll to position [36, 0]
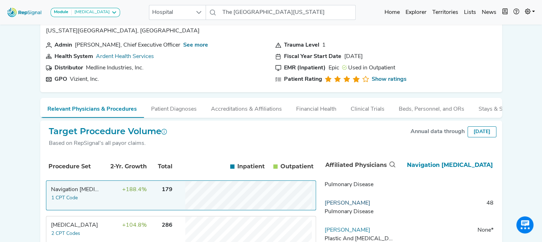
click at [345, 206] on link "Michal Reid" at bounding box center [348, 204] width 46 height 6
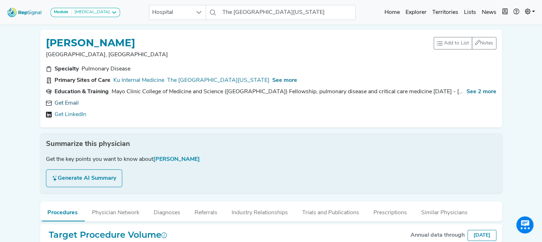
click at [68, 102] on link "Get Email" at bounding box center [67, 103] width 24 height 9
